Goal: Task Accomplishment & Management: Use online tool/utility

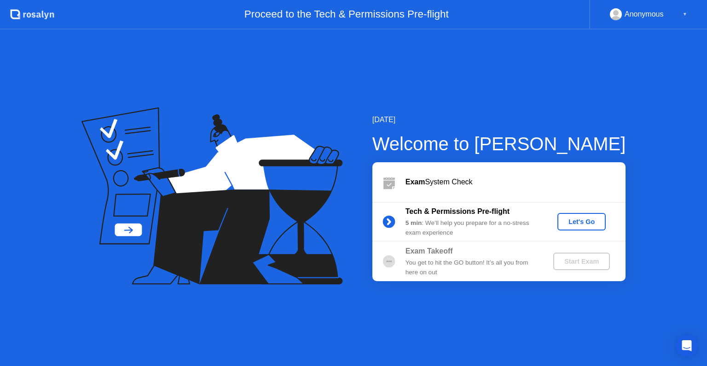
click at [344, 169] on div "[DATE] Welcome to [PERSON_NAME] Exam System Check Tech & Permissions Pre-flight…" at bounding box center [484, 197] width 283 height 167
click at [592, 220] on div "Let's Go" at bounding box center [581, 221] width 41 height 7
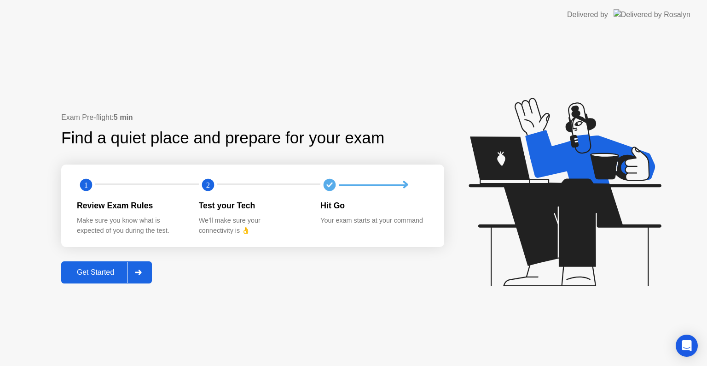
click at [107, 274] on div "Get Started" at bounding box center [95, 272] width 63 height 8
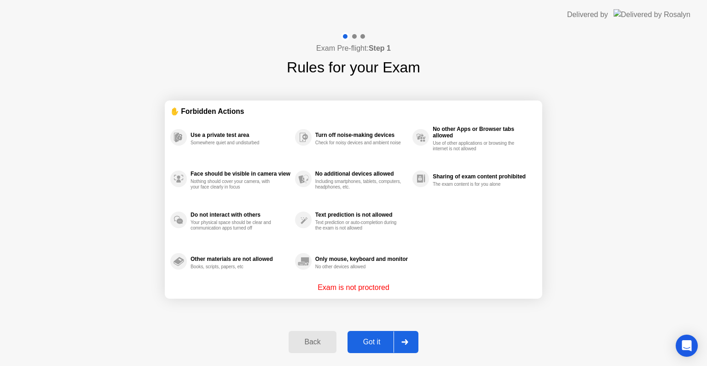
click at [377, 333] on button "Got it" at bounding box center [383, 342] width 71 height 22
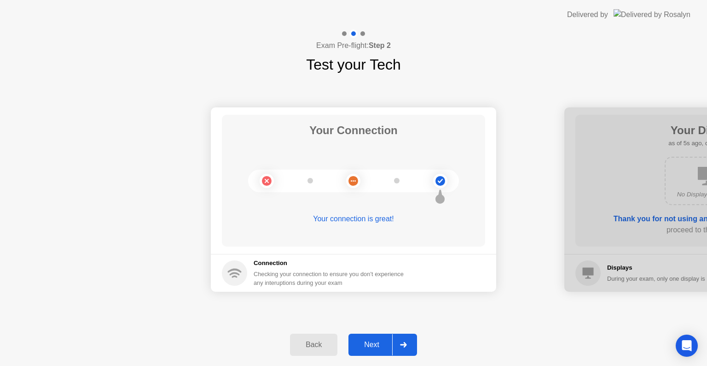
click at [374, 344] on div "Next" at bounding box center [371, 344] width 41 height 8
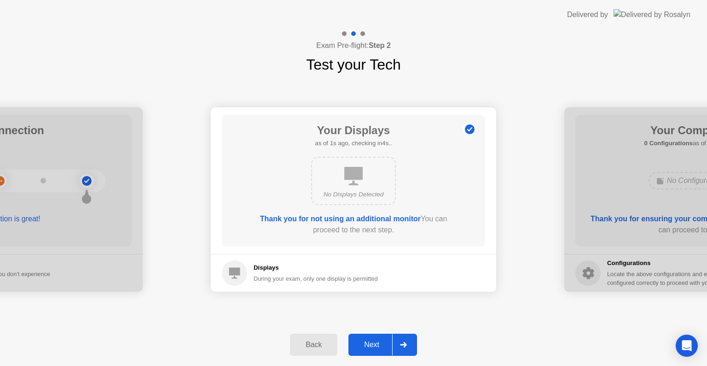
click at [378, 343] on div "Next" at bounding box center [371, 344] width 41 height 8
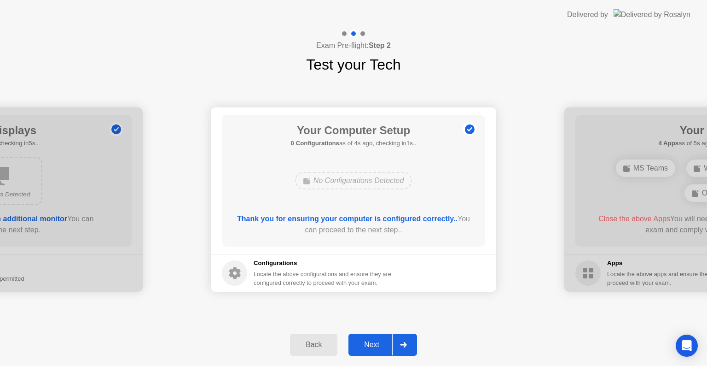
click at [369, 343] on div "Next" at bounding box center [371, 344] width 41 height 8
